Goal: Information Seeking & Learning: Learn about a topic

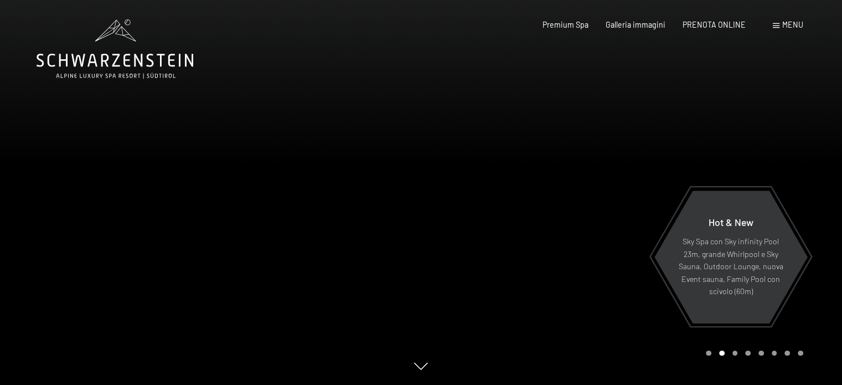
click at [796, 19] on div "Prenotazione Richiesta Premium Spa Galleria immagini PRENOTA ONLINE Menu DE IT …" at bounding box center [655, 24] width 295 height 11
click at [773, 24] on span at bounding box center [776, 25] width 7 height 5
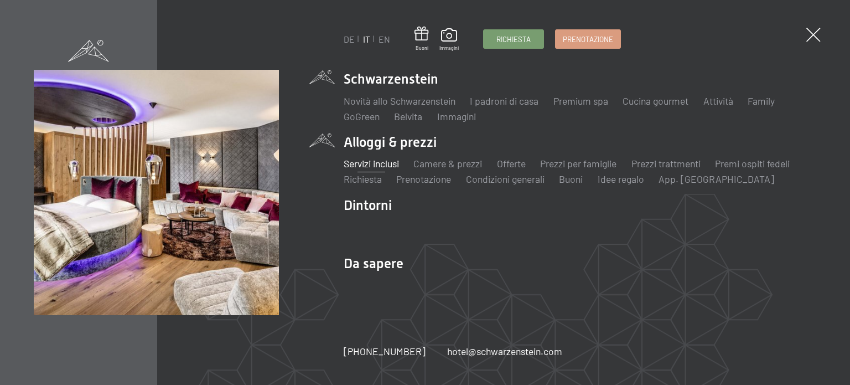
click at [355, 163] on link "Servizi inclusi" at bounding box center [371, 163] width 55 height 12
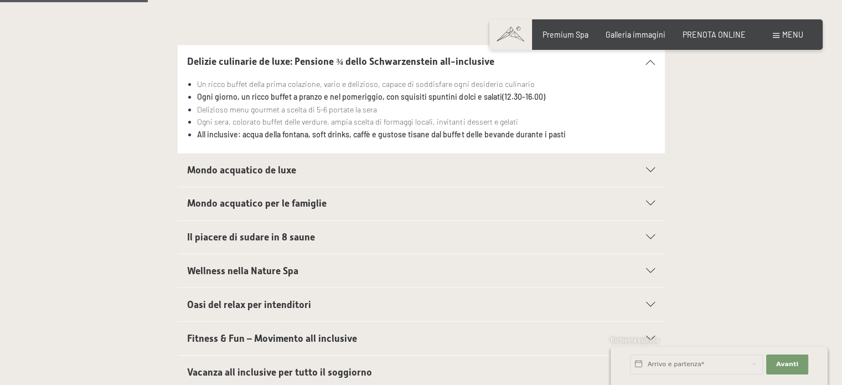
scroll to position [350, 0]
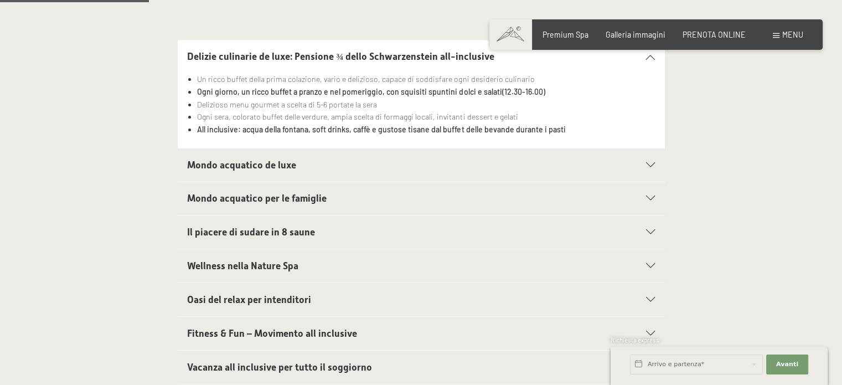
click at [652, 199] on icon at bounding box center [650, 198] width 9 height 5
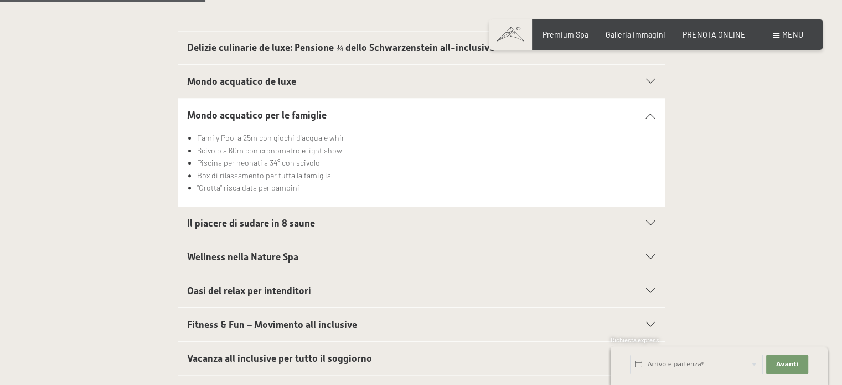
scroll to position [520, 0]
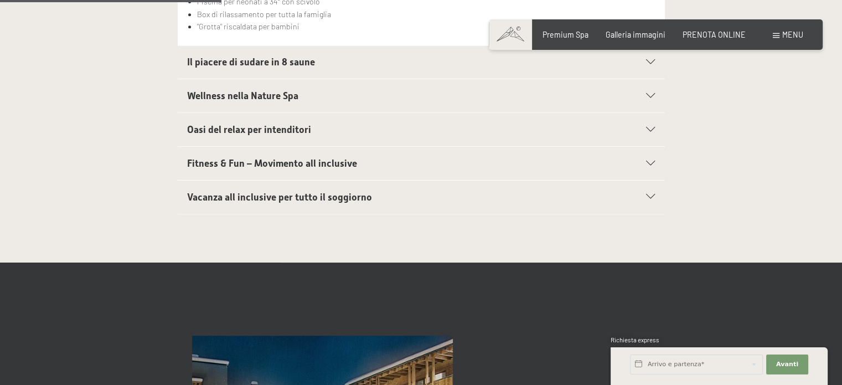
click at [649, 155] on div "Fitness & Fun – Movimento all inclusive" at bounding box center [421, 163] width 468 height 33
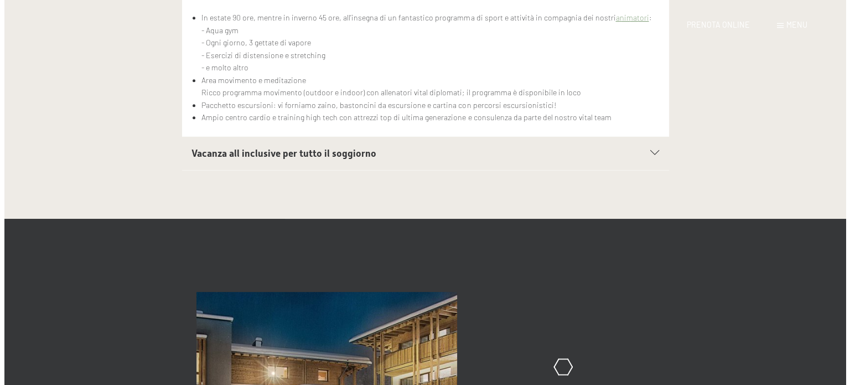
scroll to position [0, 0]
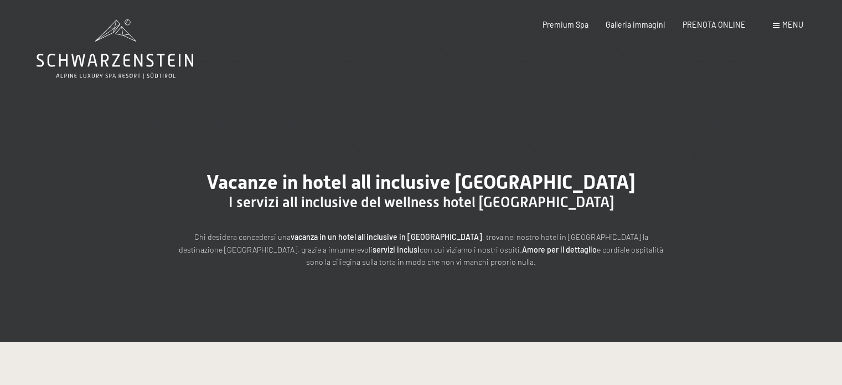
click at [780, 22] on div "Menu" at bounding box center [788, 24] width 30 height 11
